Goal: Transaction & Acquisition: Book appointment/travel/reservation

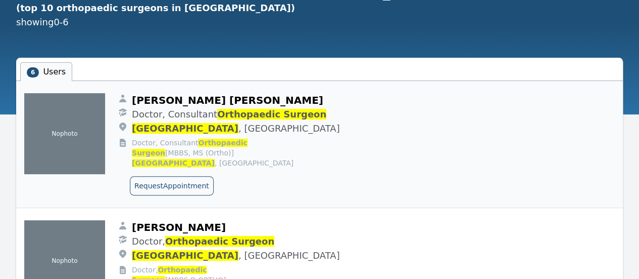
scroll to position [152, 0]
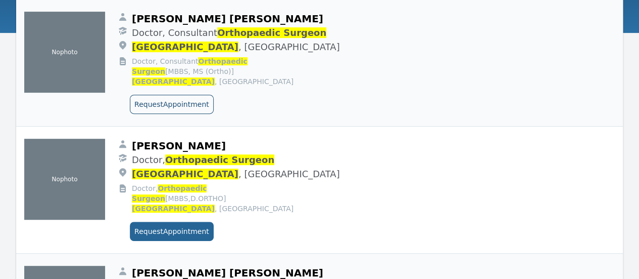
click at [178, 221] on button "Request Appointment" at bounding box center [172, 230] width 84 height 19
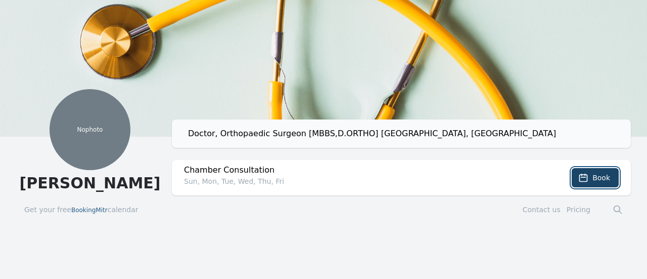
click at [613, 172] on button "Book" at bounding box center [595, 177] width 47 height 19
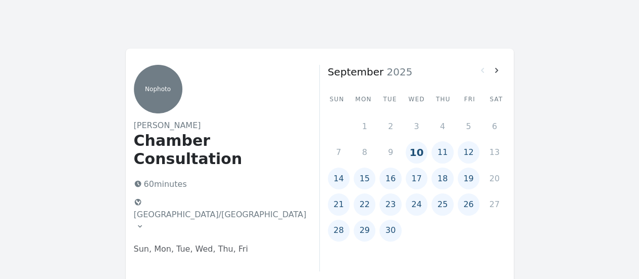
click at [438, 157] on button "11" at bounding box center [443, 152] width 22 height 22
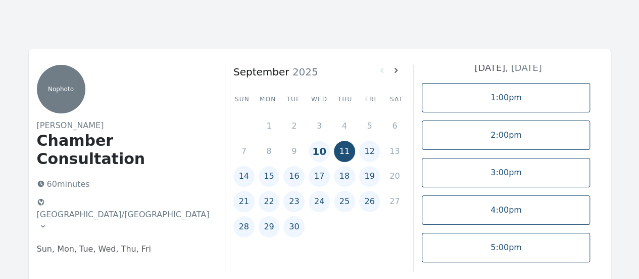
scroll to position [5, 0]
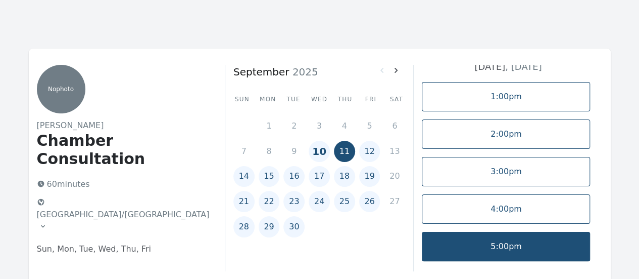
click at [483, 243] on link "5:00pm" at bounding box center [506, 246] width 168 height 29
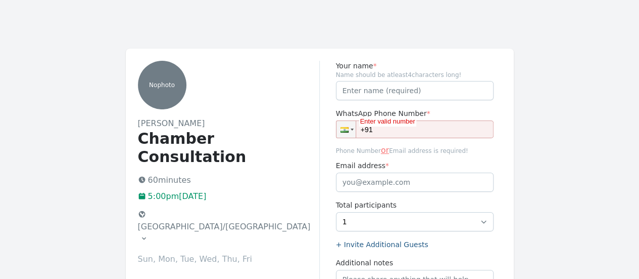
click at [188, 206] on button "[GEOGRAPHIC_DATA]/[GEOGRAPHIC_DATA]" at bounding box center [224, 226] width 181 height 40
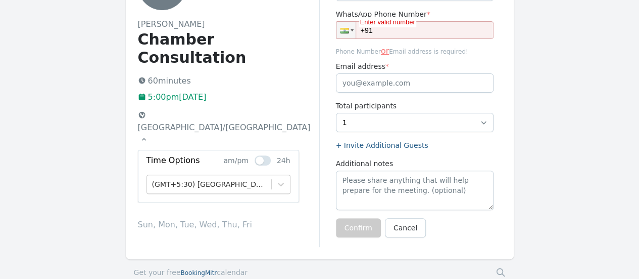
scroll to position [101, 0]
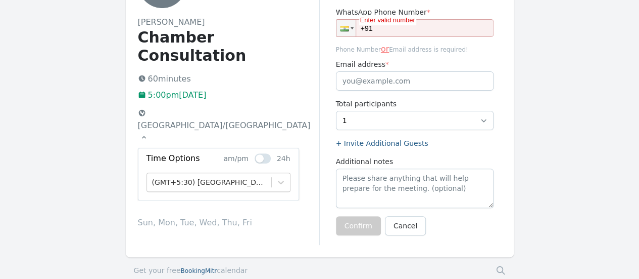
click at [298, 203] on div "No photo [PERSON_NAME] Chamber Consultation 60 minutes 5:00pm[DATE] [GEOGRAPHIC…" at bounding box center [229, 102] width 182 height 285
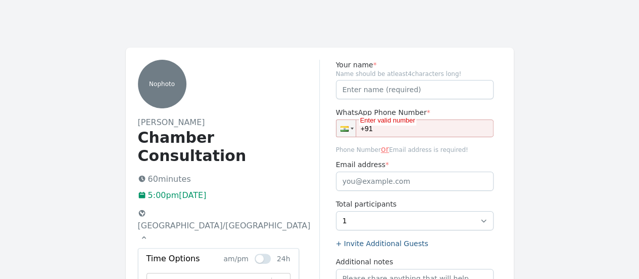
scroll to position [0, 0]
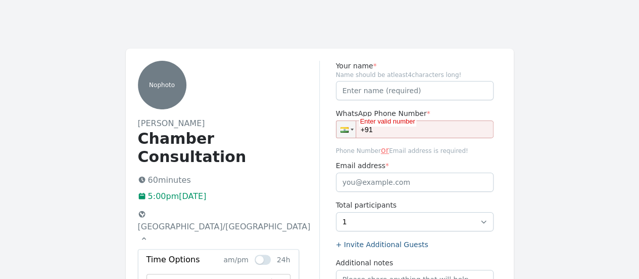
scroll to position [149, 0]
